Goal: Information Seeking & Learning: Find specific fact

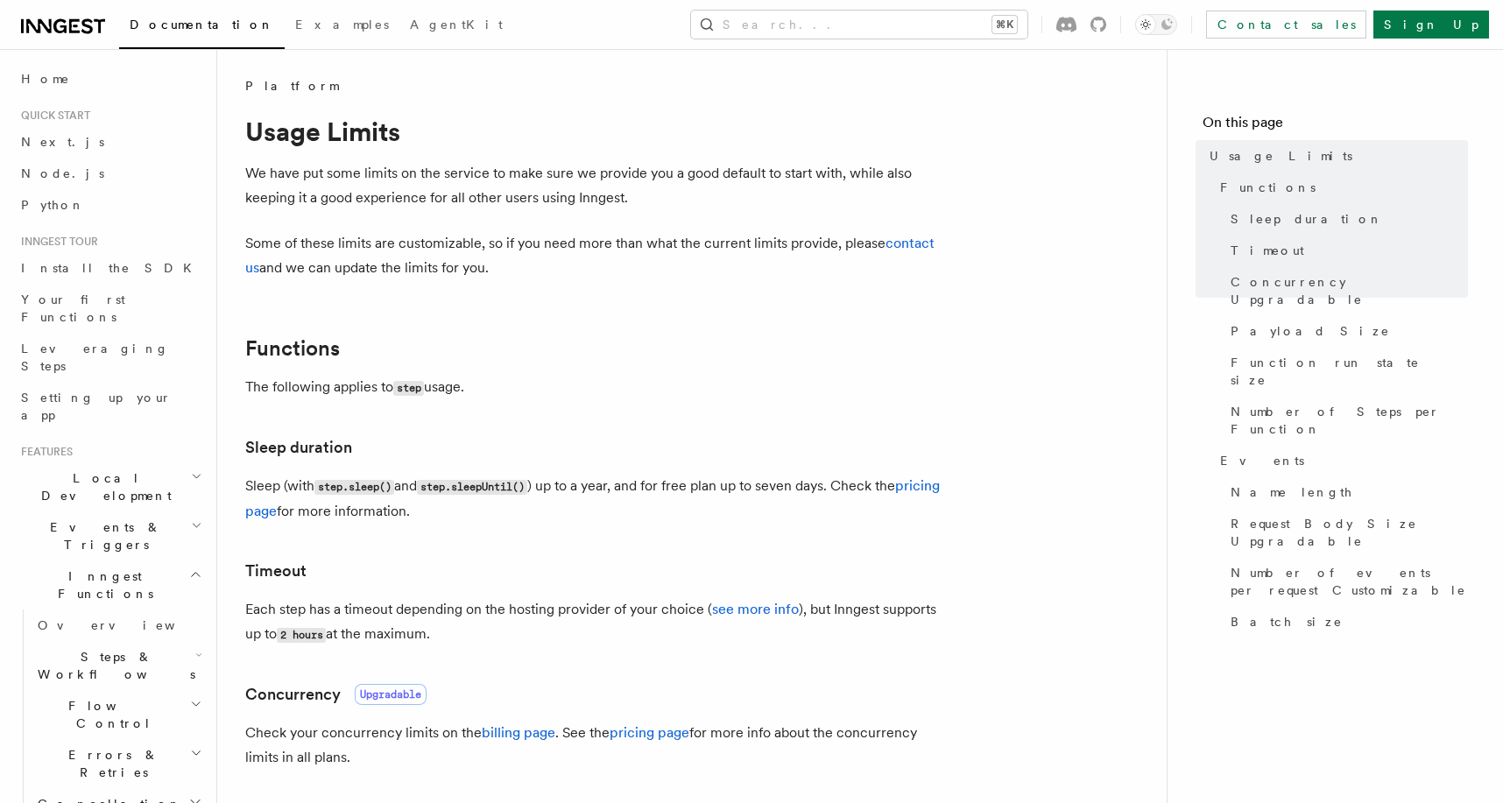
click at [621, 440] on h3 "Sleep duration" at bounding box center [595, 447] width 701 height 25
click at [1328, 354] on span "Function run state size" at bounding box center [1348, 371] width 237 height 35
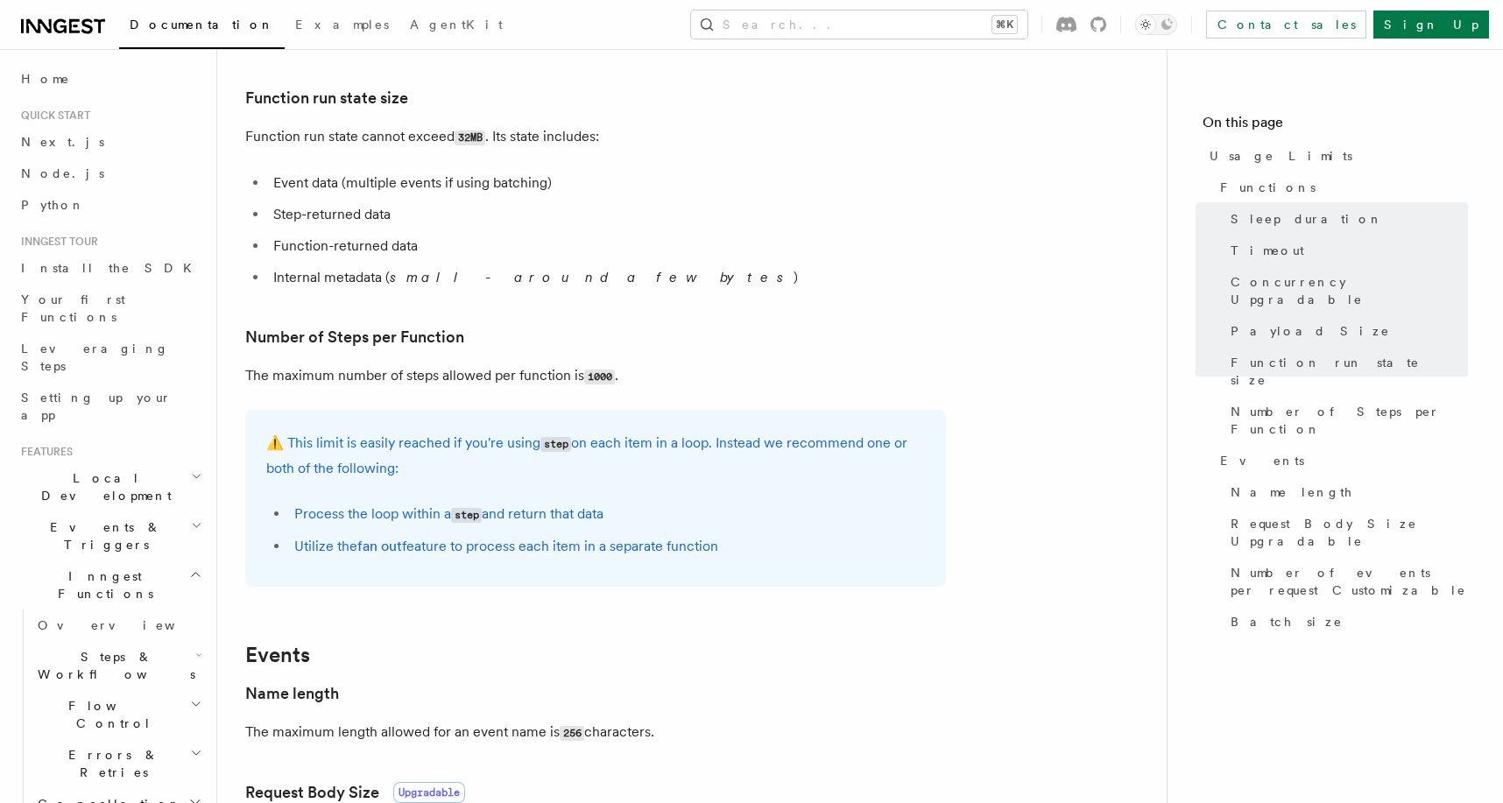
scroll to position [821, 0]
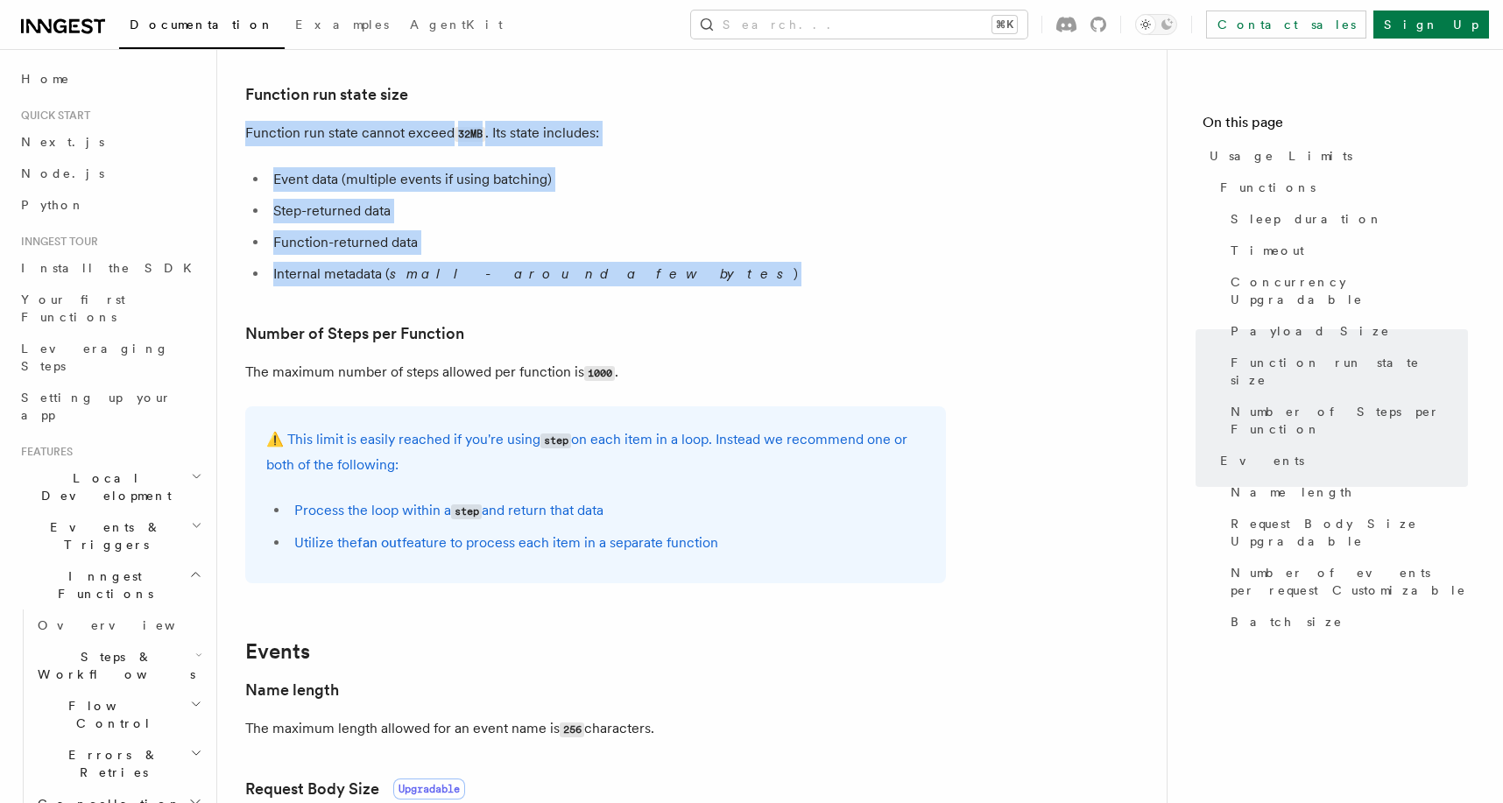
drag, startPoint x: 673, startPoint y: 107, endPoint x: 685, endPoint y: 288, distance: 181.7
click at [685, 288] on article "Platform Usage Limits We have put some limits on the service to make sure we pr…" at bounding box center [691, 457] width 893 height 2402
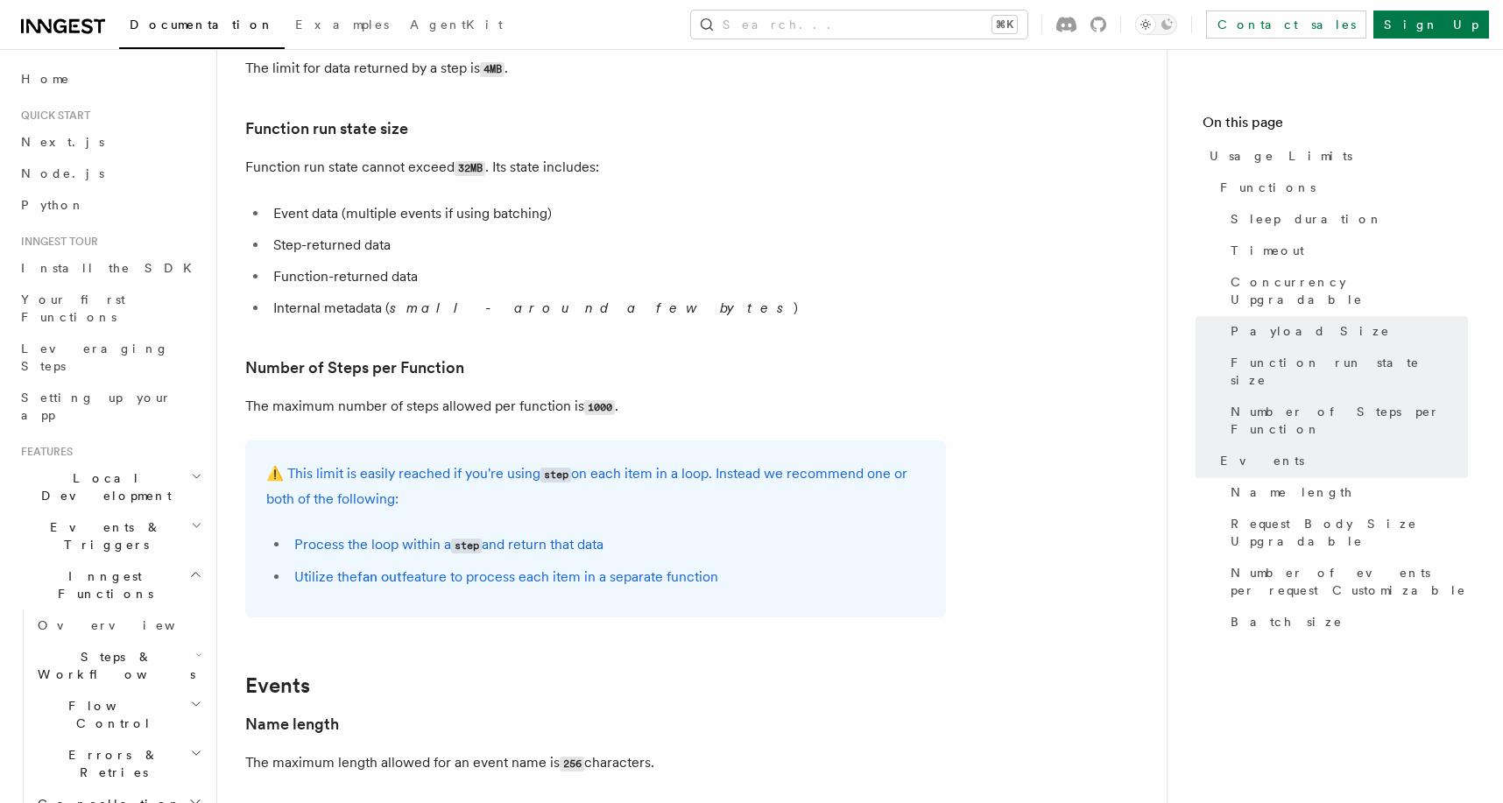
scroll to position [771, 0]
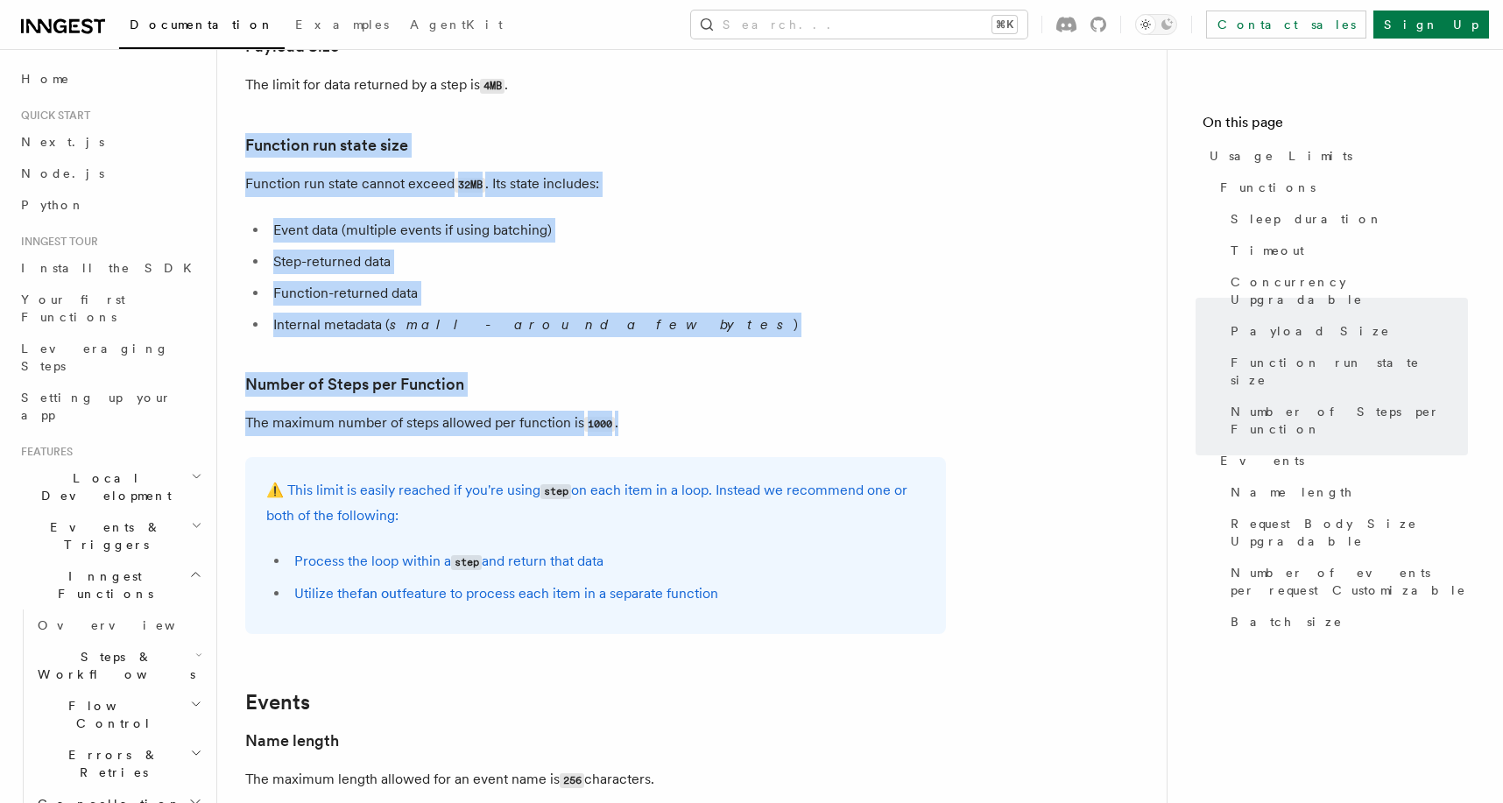
drag, startPoint x: 659, startPoint y: 111, endPoint x: 645, endPoint y: 437, distance: 326.1
click at [645, 437] on article "Platform Usage Limits We have put some limits on the service to make sure we pr…" at bounding box center [691, 507] width 893 height 2402
click at [661, 360] on article "Platform Usage Limits We have put some limits on the service to make sure we pr…" at bounding box center [691, 507] width 893 height 2402
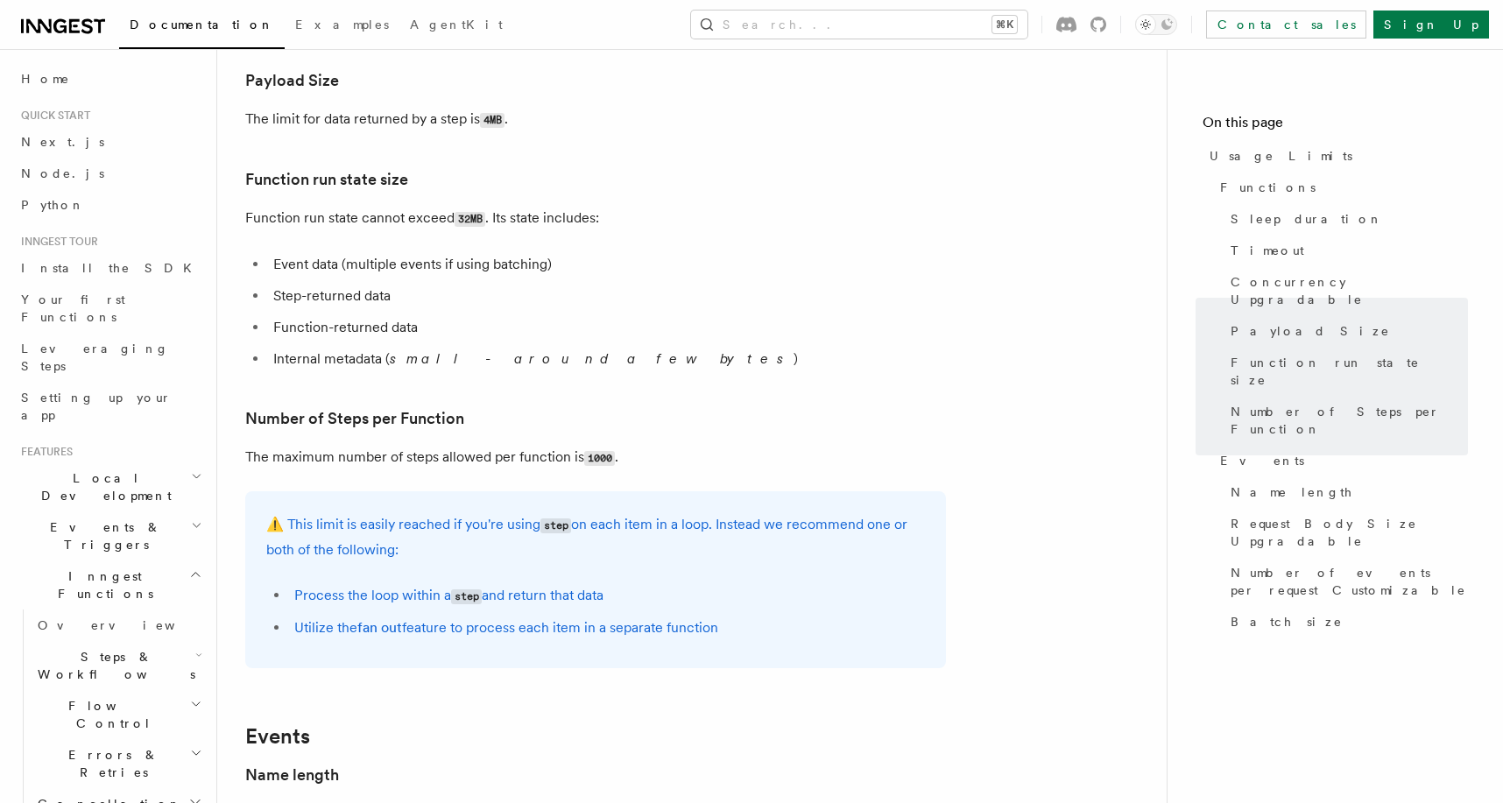
scroll to position [735, 0]
click at [338, 189] on link "Function run state size" at bounding box center [326, 181] width 163 height 25
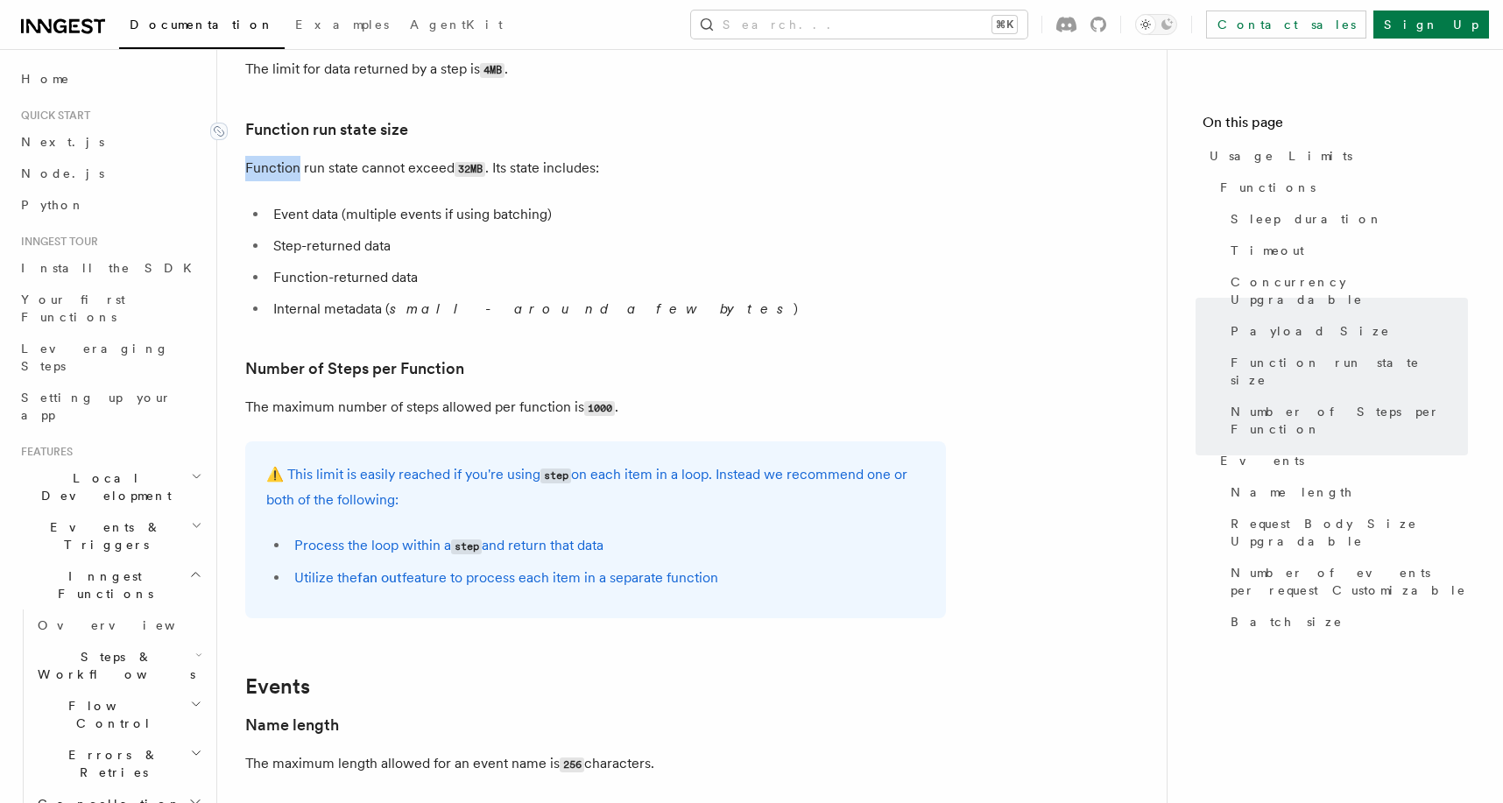
click at [338, 189] on article "Platform Usage Limits We have put some limits on the service to make sure we pr…" at bounding box center [691, 492] width 893 height 2402
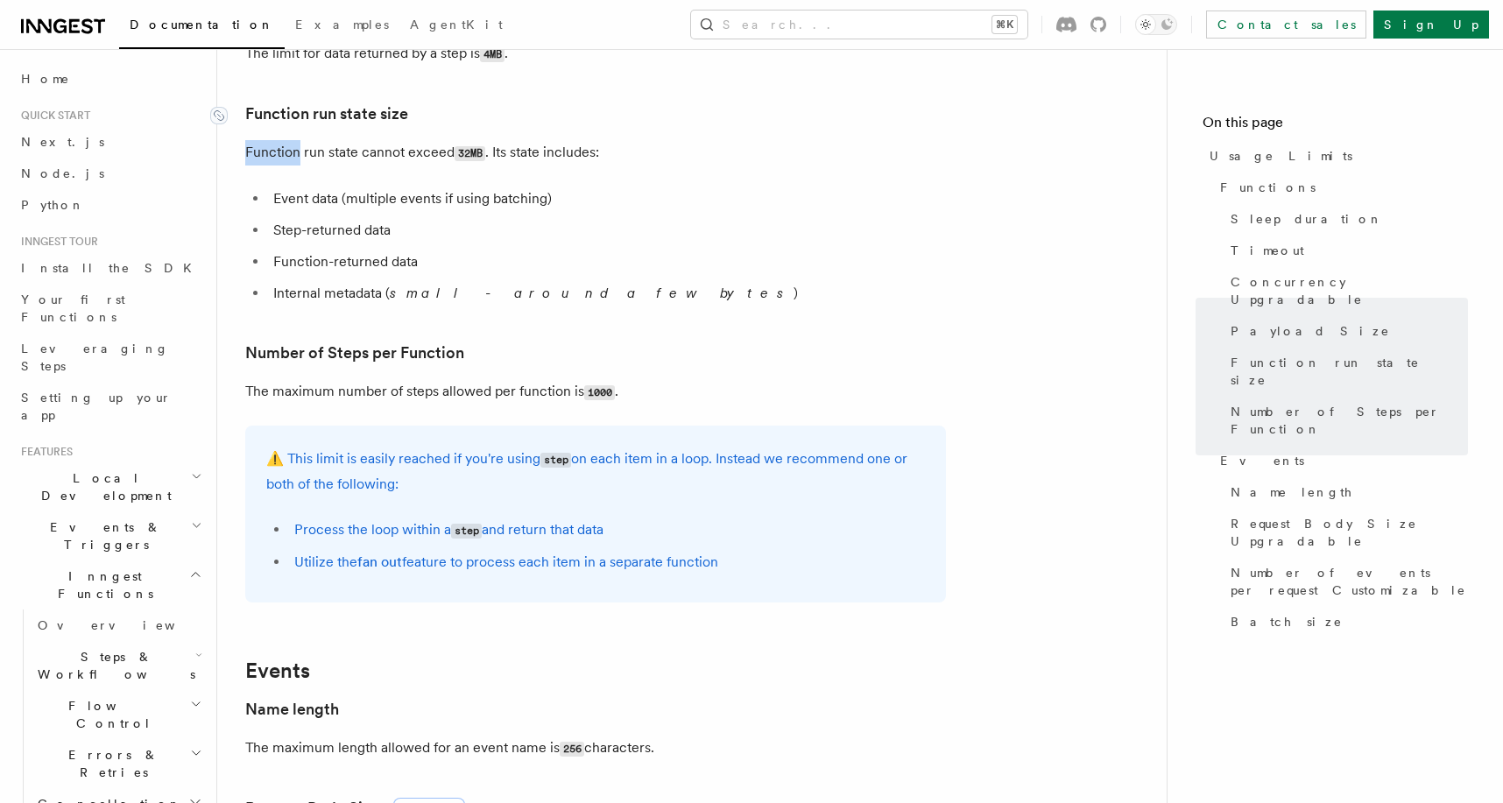
scroll to position [821, 0]
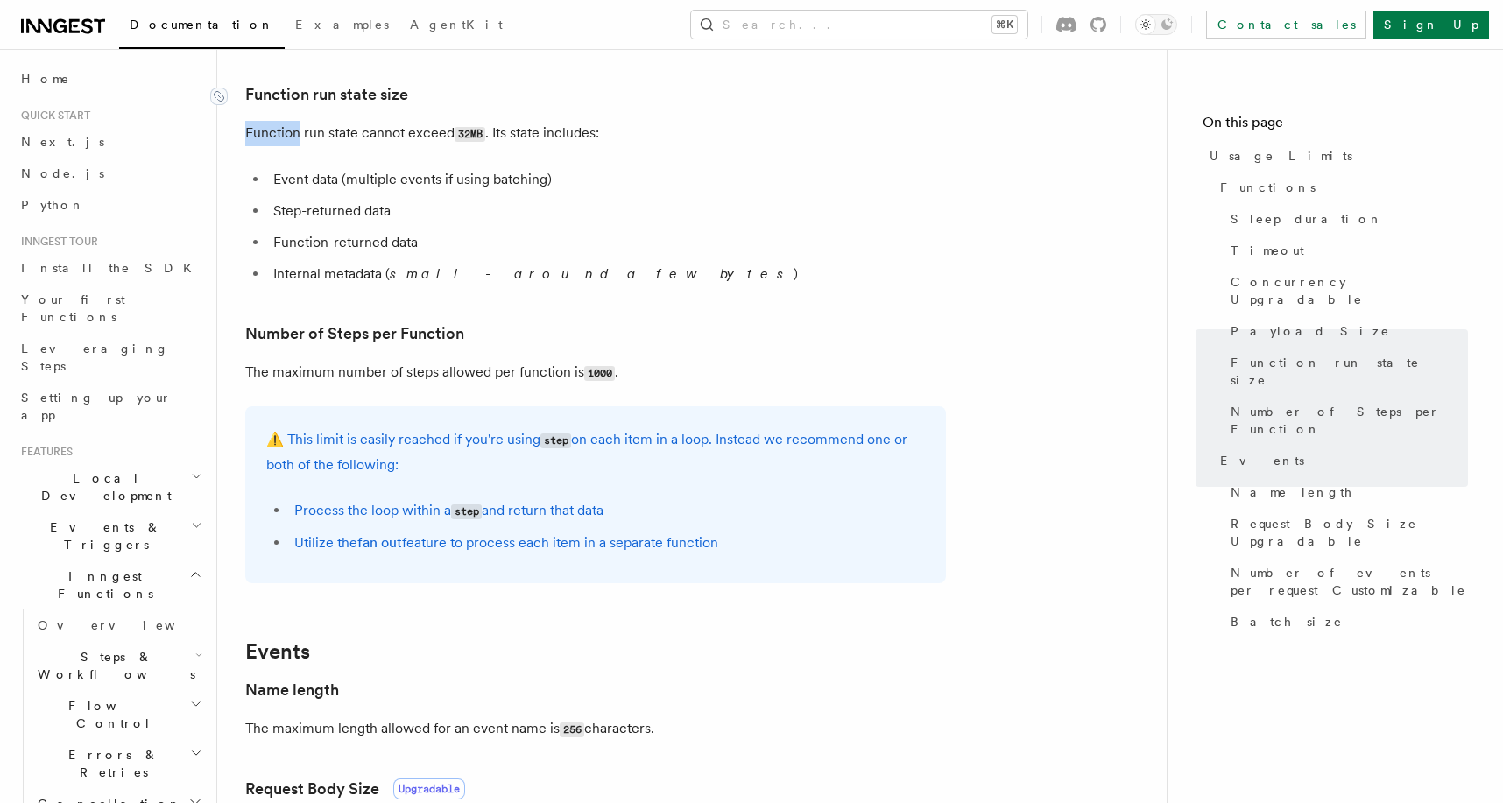
click at [229, 98] on div at bounding box center [227, 97] width 35 height 18
drag, startPoint x: 429, startPoint y: 105, endPoint x: 313, endPoint y: 95, distance: 116.9
click at [313, 95] on h3 "Function run state size" at bounding box center [595, 94] width 701 height 25
copy link "run state size"
